Goal: Navigation & Orientation: Find specific page/section

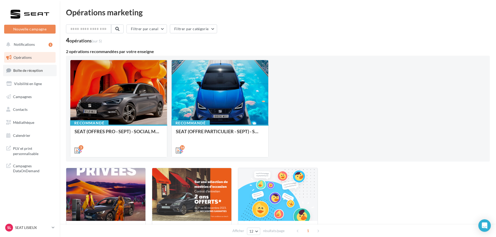
click at [31, 69] on span "Boîte de réception" at bounding box center [28, 70] width 30 height 4
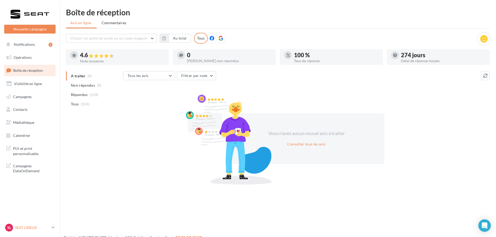
click at [25, 229] on p "SEAT LISIEUX" at bounding box center [32, 227] width 35 height 5
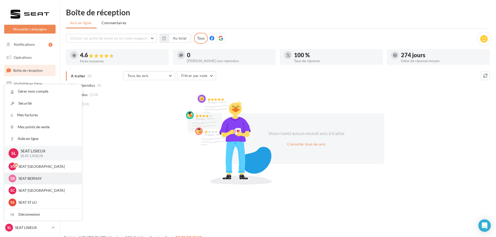
click at [32, 179] on p "SEAT BERNAY" at bounding box center [46, 178] width 57 height 5
